Goal: Transaction & Acquisition: Purchase product/service

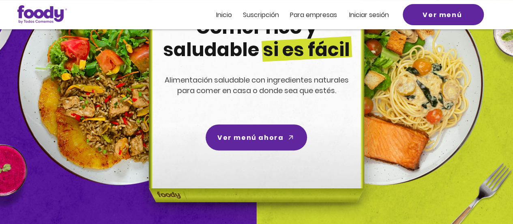
scroll to position [108, 0]
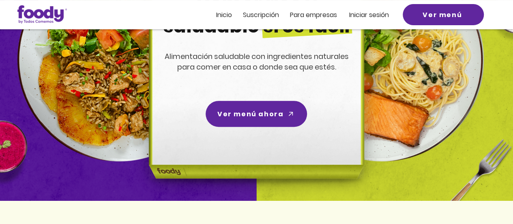
click at [240, 131] on img at bounding box center [255, 71] width 258 height 260
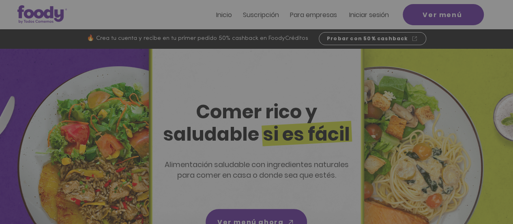
scroll to position [0, 0]
click at [247, 117] on icon "Nuevos suscriptores 50% off" at bounding box center [257, 130] width 90 height 54
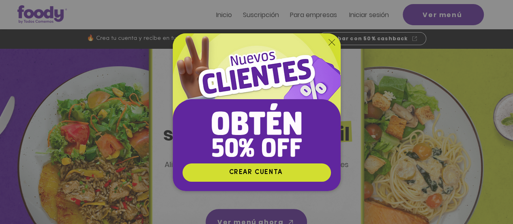
click at [332, 45] on img "Nuevos suscriptores 50% off" at bounding box center [257, 97] width 168 height 129
click at [331, 40] on icon "Volver al sitio" at bounding box center [332, 42] width 6 height 6
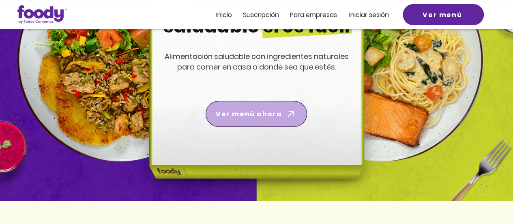
click at [235, 125] on link "Ver menú ahora" at bounding box center [256, 114] width 101 height 26
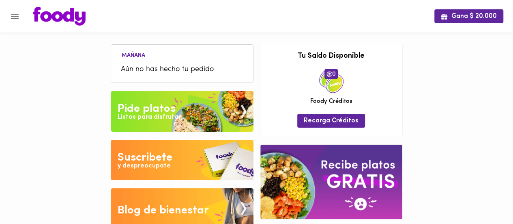
scroll to position [17, 0]
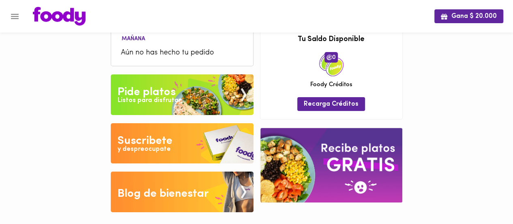
click at [151, 98] on div "Listos para disfrutar" at bounding box center [149, 100] width 63 height 9
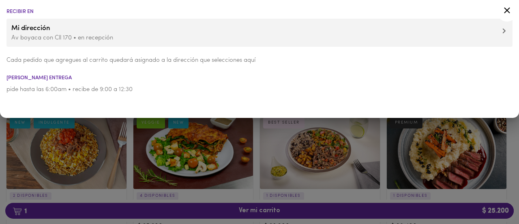
click at [505, 11] on icon at bounding box center [507, 10] width 10 height 10
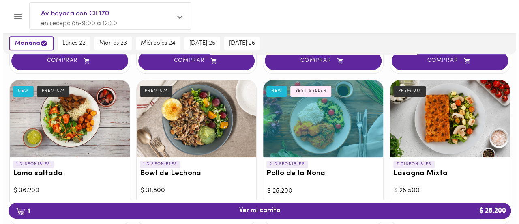
scroll to position [273, 0]
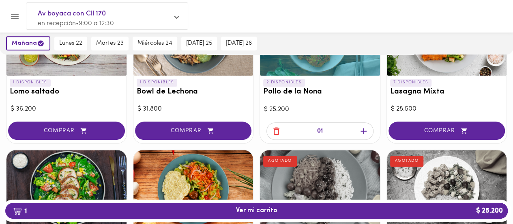
click at [342, 130] on div "01" at bounding box center [320, 130] width 107 height 17
click at [328, 89] on h3 "Pollo de la Nona" at bounding box center [320, 92] width 114 height 9
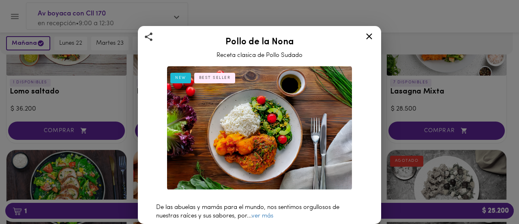
click at [369, 39] on icon at bounding box center [369, 36] width 10 height 10
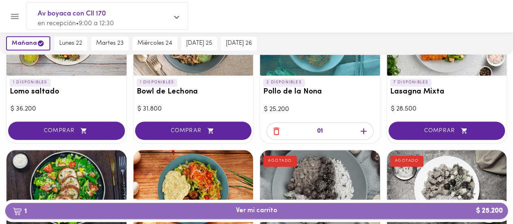
click at [263, 211] on span "1 Ver mi carrito $ 25.200" at bounding box center [256, 210] width 41 height 8
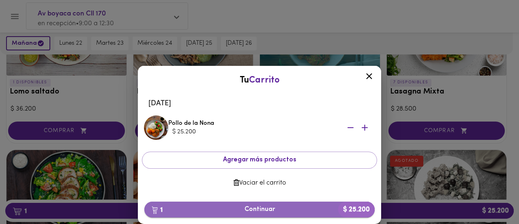
click at [280, 211] on span "1 Continuar $ 25.200" at bounding box center [259, 209] width 217 height 8
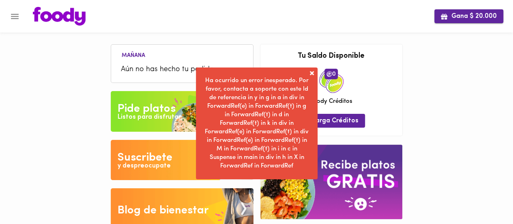
click at [458, 17] on span "Gana $ 20.000" at bounding box center [469, 17] width 56 height 8
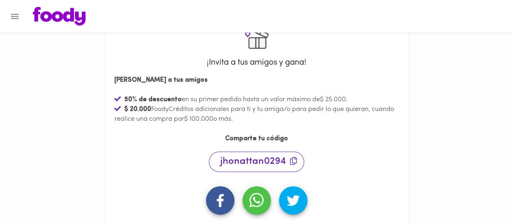
scroll to position [32, 0]
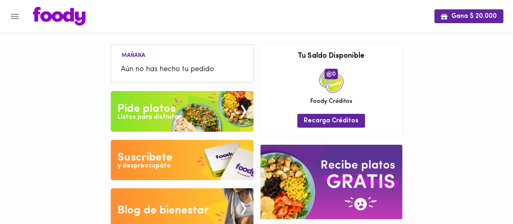
click at [179, 70] on span "Aún no has hecho tu pedido" at bounding box center [182, 69] width 123 height 11
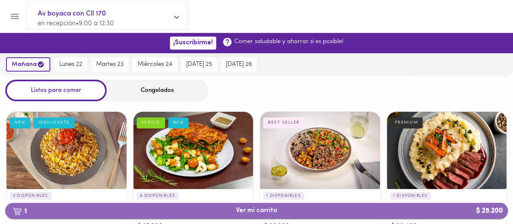
click at [293, 211] on span "1 Ver mi carrito $ 25.200" at bounding box center [257, 210] width 490 height 8
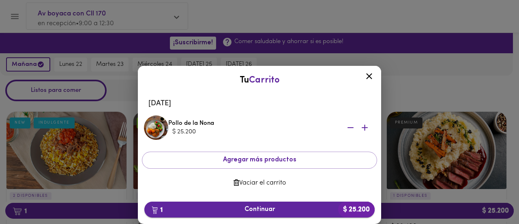
click at [292, 211] on span "1 Continuar $ 25.200" at bounding box center [259, 209] width 217 height 8
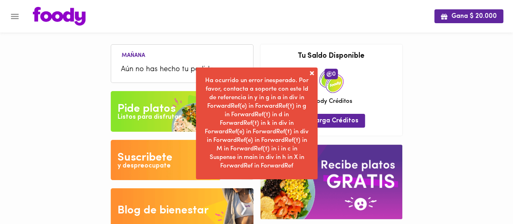
click at [311, 72] on span at bounding box center [312, 73] width 8 height 8
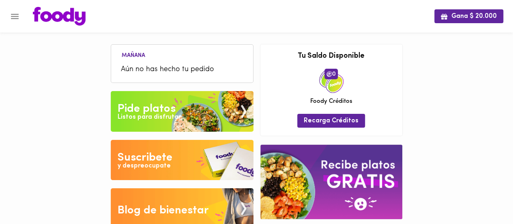
click at [165, 114] on div "Listos para disfrutar" at bounding box center [149, 116] width 63 height 9
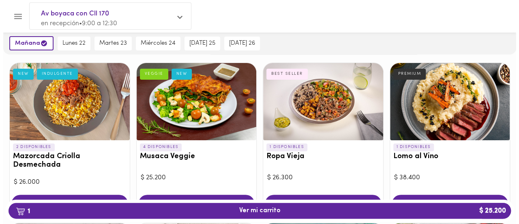
scroll to position [54, 0]
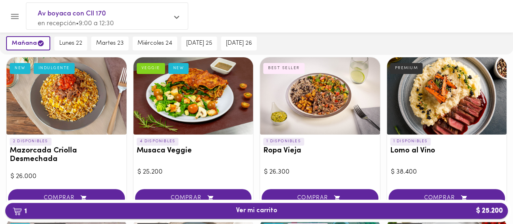
click at [22, 210] on b "1" at bounding box center [20, 210] width 24 height 11
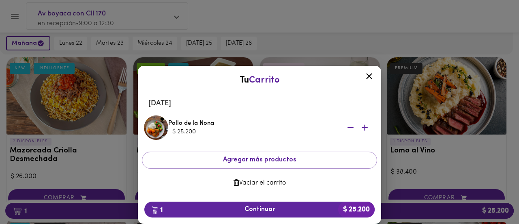
click at [271, 185] on span "Vaciar el carrito" at bounding box center [259, 183] width 222 height 8
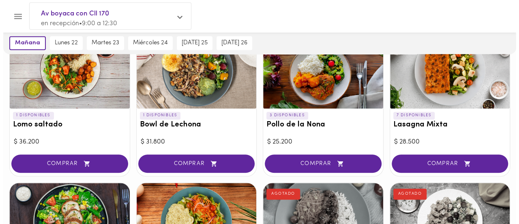
scroll to position [241, 0]
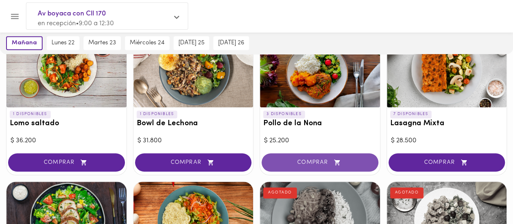
click at [310, 159] on span "COMPRAR" at bounding box center [320, 162] width 97 height 7
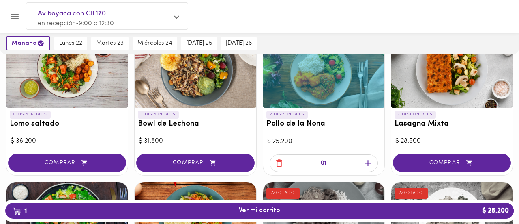
scroll to position [242, 0]
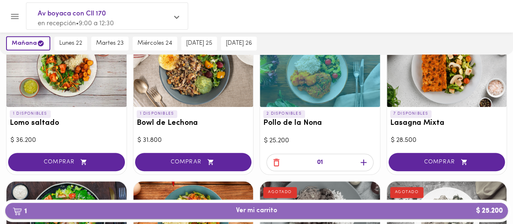
click at [344, 209] on span "1 Ver mi carrito $ 25.200" at bounding box center [257, 210] width 490 height 8
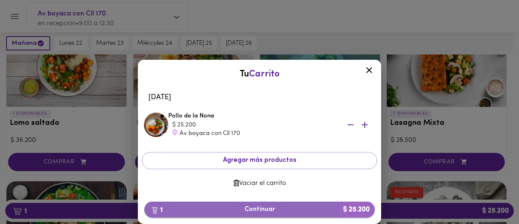
click at [281, 207] on span "1 Continuar $ 25.200" at bounding box center [259, 209] width 217 height 8
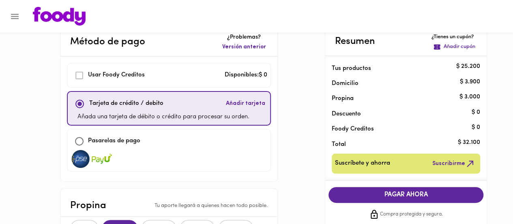
scroll to position [15, 0]
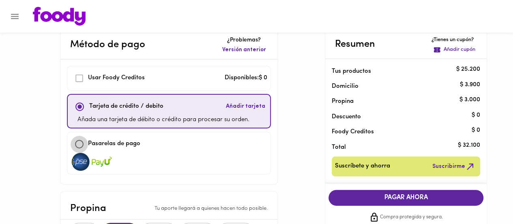
click at [86, 144] on input "checkbox" at bounding box center [79, 143] width 17 height 17
checkbox input "true"
checkbox input "false"
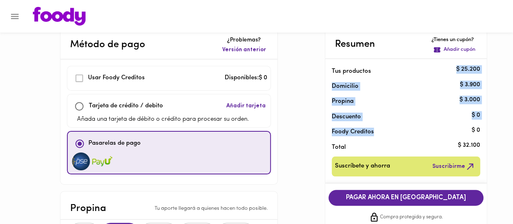
drag, startPoint x: 518, startPoint y: 93, endPoint x: 519, endPoint y: 127, distance: 33.7
click at [513, 127] on html "Método de pago ¿Problemas? Versión anterior Usar Foody Creditos Disponibles: $ …" at bounding box center [256, 197] width 513 height 425
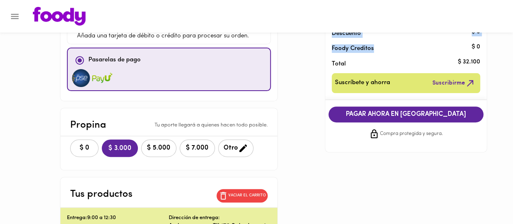
scroll to position [98, 0]
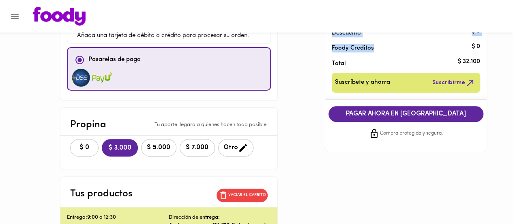
click at [93, 144] on span "$ 0" at bounding box center [84, 148] width 18 height 8
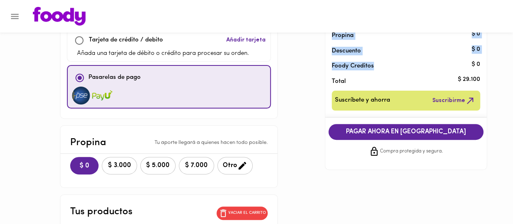
scroll to position [75, 0]
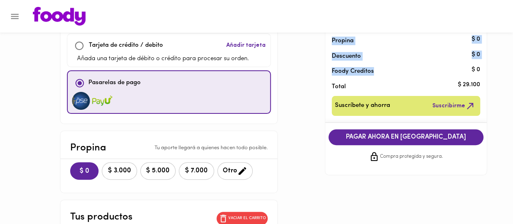
click at [406, 140] on span "PAGAR AHORA EN PASARELA" at bounding box center [406, 137] width 139 height 8
